Goal: Check status

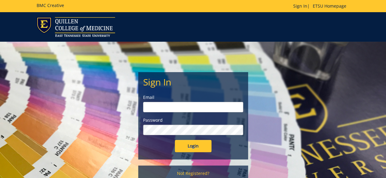
type input "hernandezm6@etsu.edu"
click at [188, 144] on input "Login" at bounding box center [193, 146] width 37 height 12
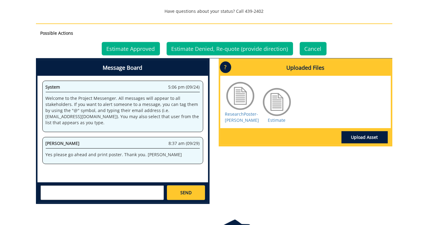
scroll to position [280, 0]
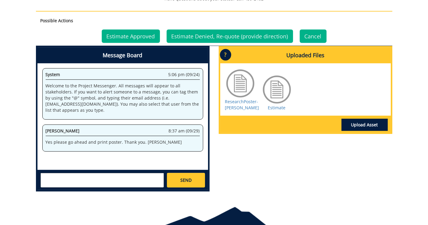
click at [252, 155] on div "Message Board System 5:06 pm (09/24) Welcome to the Project Messenger. All mess…" at bounding box center [214, 121] width 366 height 151
click at [138, 37] on link "Estimate Approved" at bounding box center [131, 36] width 58 height 13
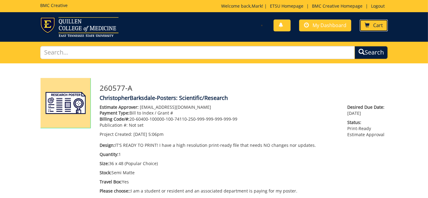
click at [375, 22] on span "Cart" at bounding box center [378, 25] width 10 height 7
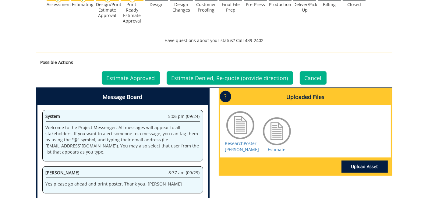
scroll to position [234, 0]
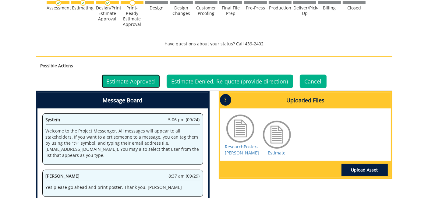
click at [130, 81] on link "Estimate Approved" at bounding box center [131, 81] width 58 height 13
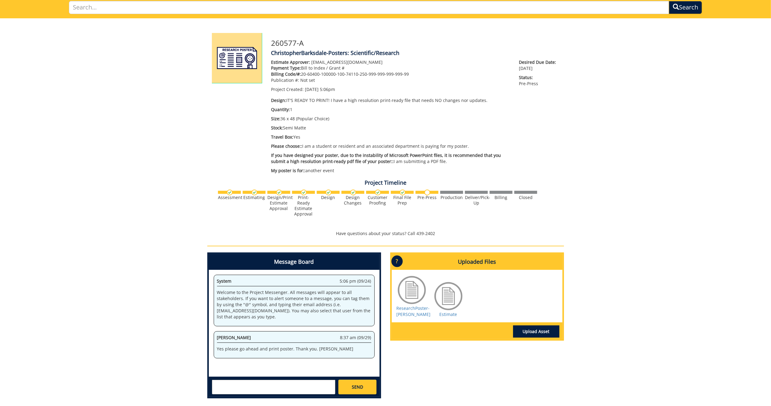
scroll to position [26, 0]
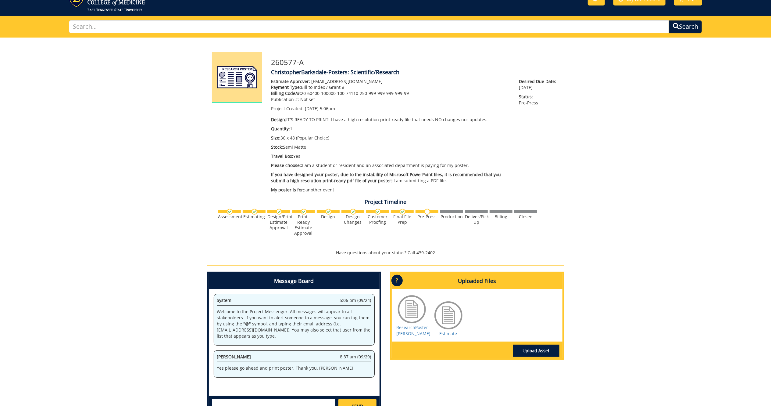
click at [428, 105] on div "260577-A ChristopherBarksdale-Posters: Scientific/Research Estimate Approver: H…" at bounding box center [385, 230] width 771 height 385
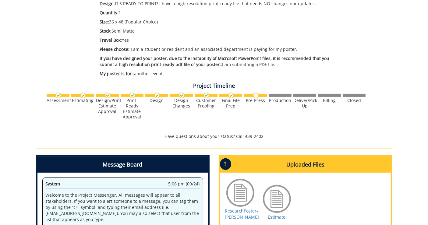
scroll to position [161, 0]
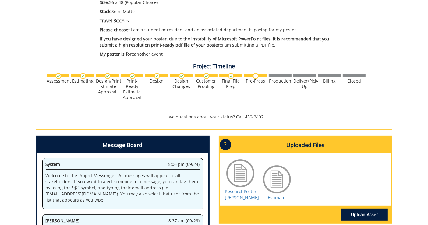
click at [256, 79] on div "Pre-Press" at bounding box center [255, 80] width 23 height 5
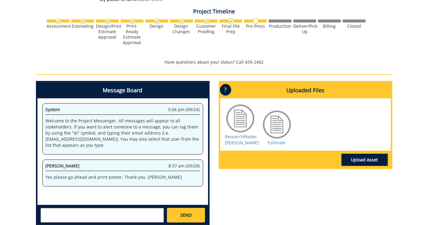
scroll to position [281, 0]
